Goal: Transaction & Acquisition: Purchase product/service

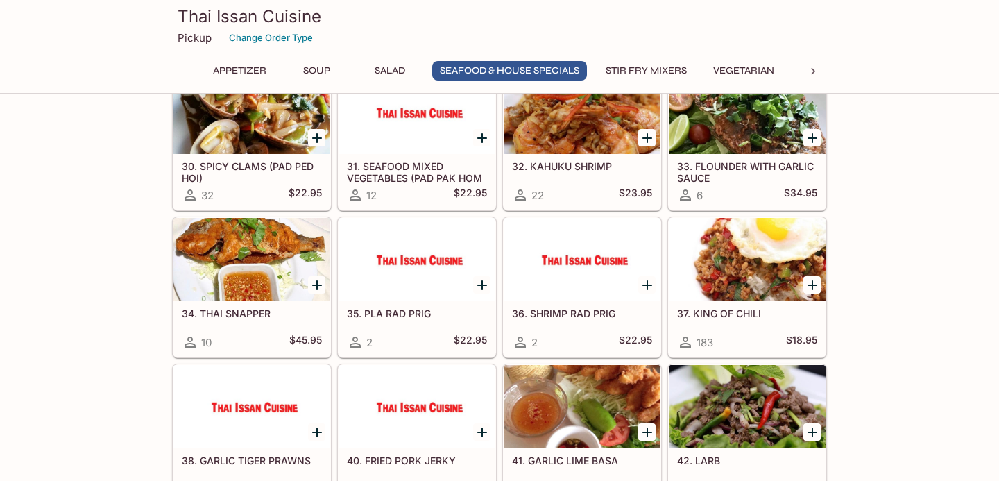
scroll to position [1112, 0]
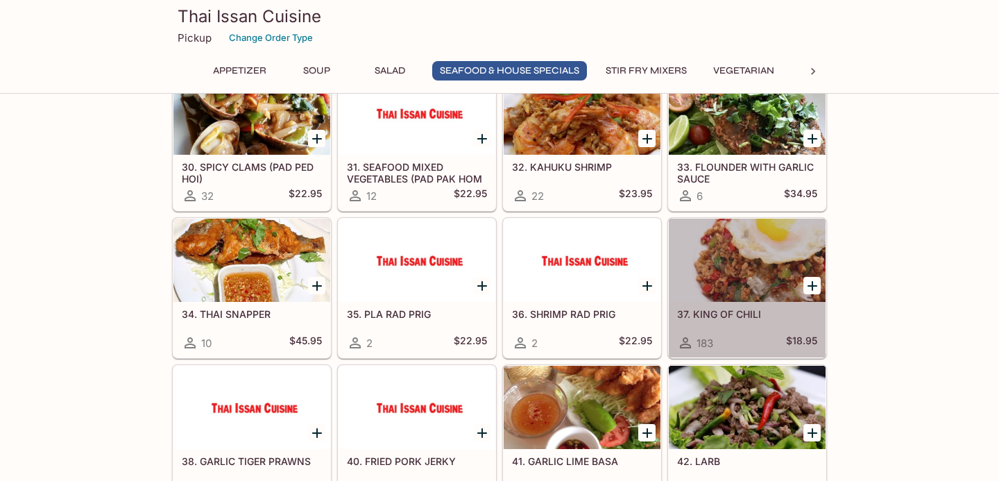
click at [732, 313] on h5 "37. KING OF CHILI" at bounding box center [747, 314] width 140 height 12
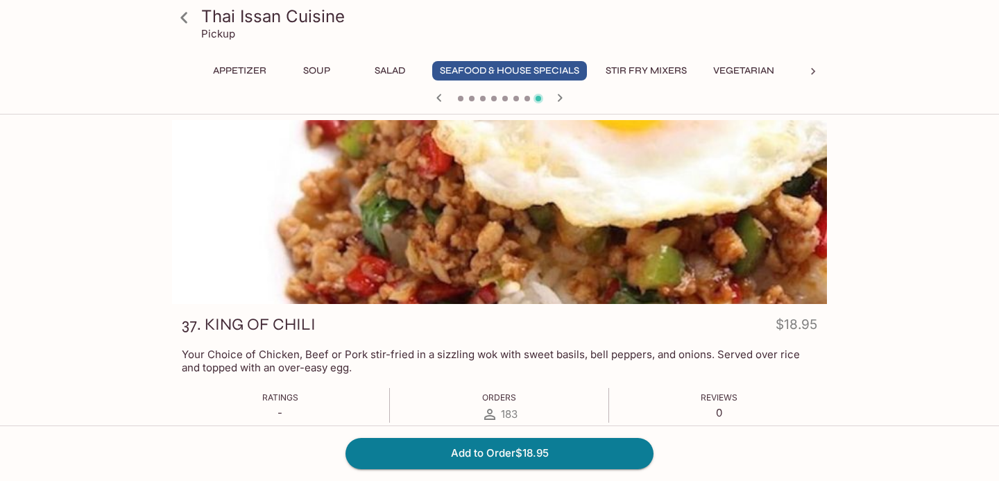
click at [177, 17] on icon at bounding box center [184, 18] width 24 height 24
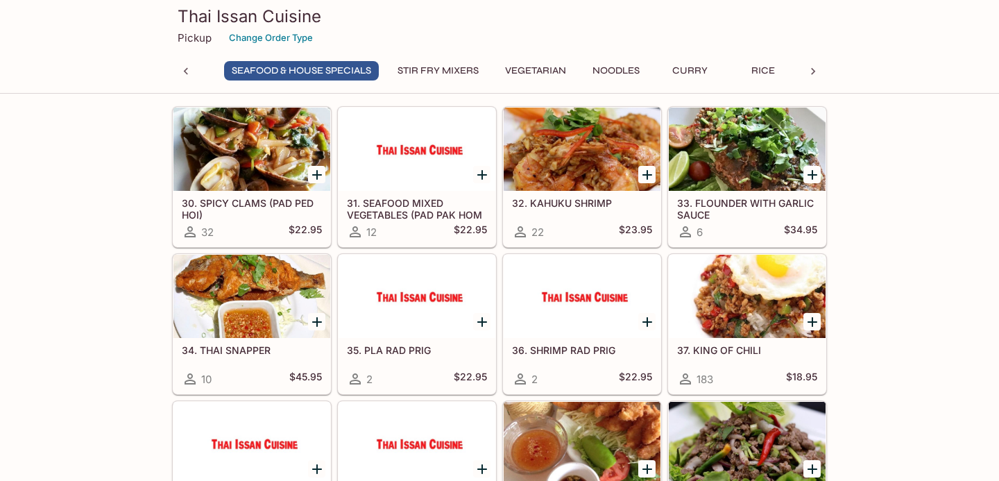
scroll to position [1053, 0]
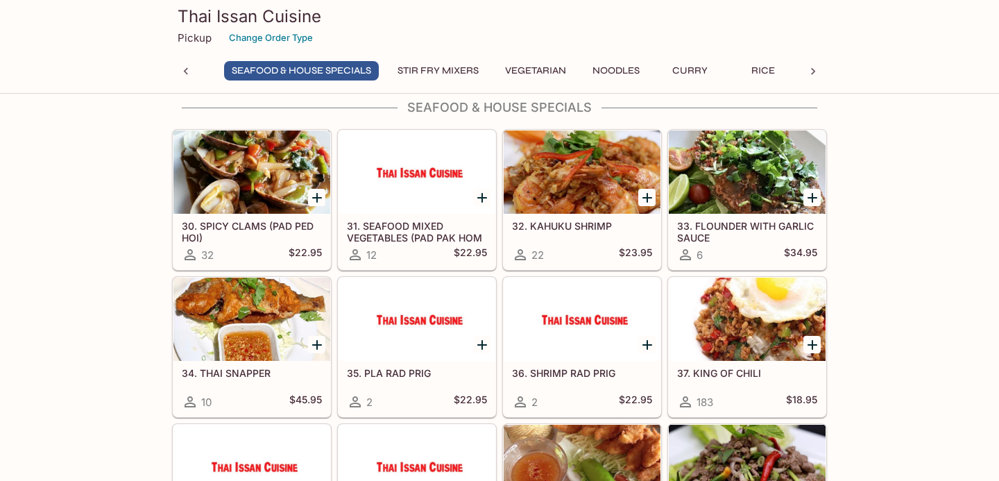
click at [727, 316] on div at bounding box center [747, 318] width 157 height 83
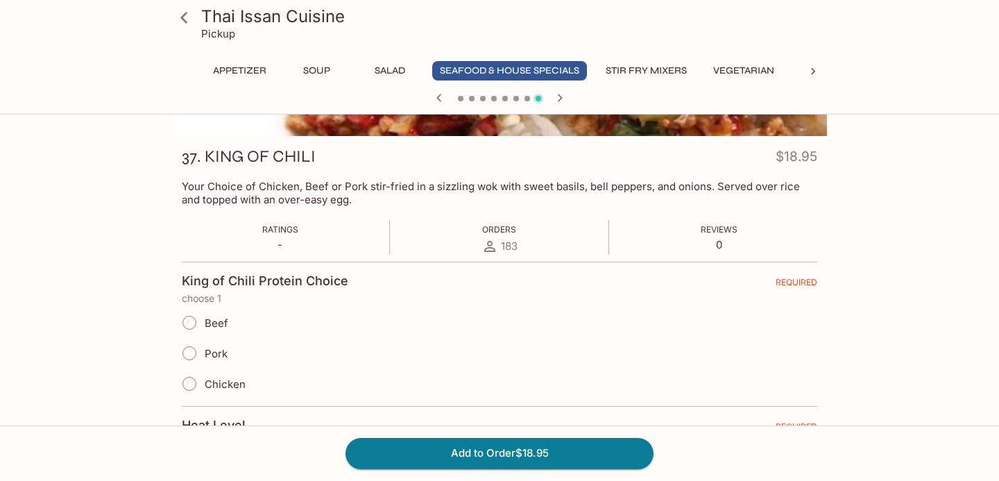
scroll to position [169, 0]
